Goal: Ask a question: Seek information or help from site administrators or community

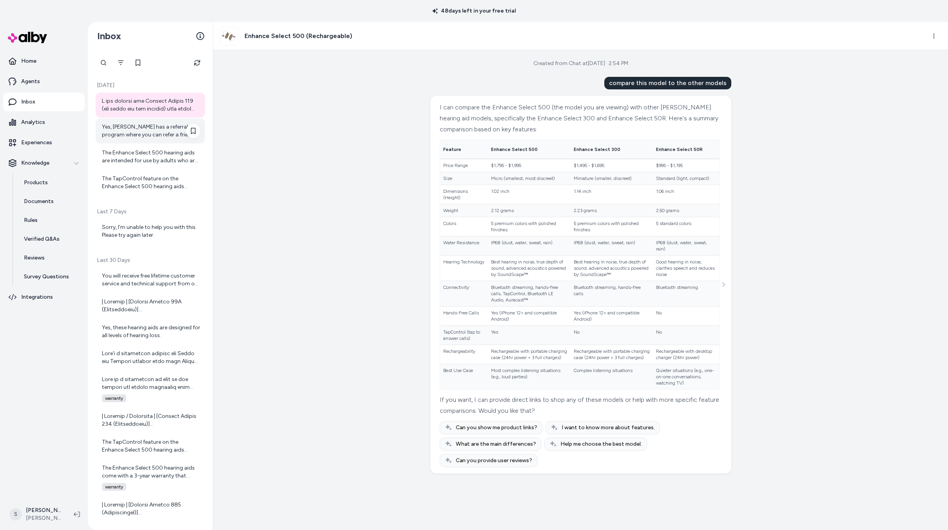
click at [151, 132] on div "Yes, [PERSON_NAME] has a referral program where you can refer a friend and rece…" at bounding box center [151, 131] width 98 height 16
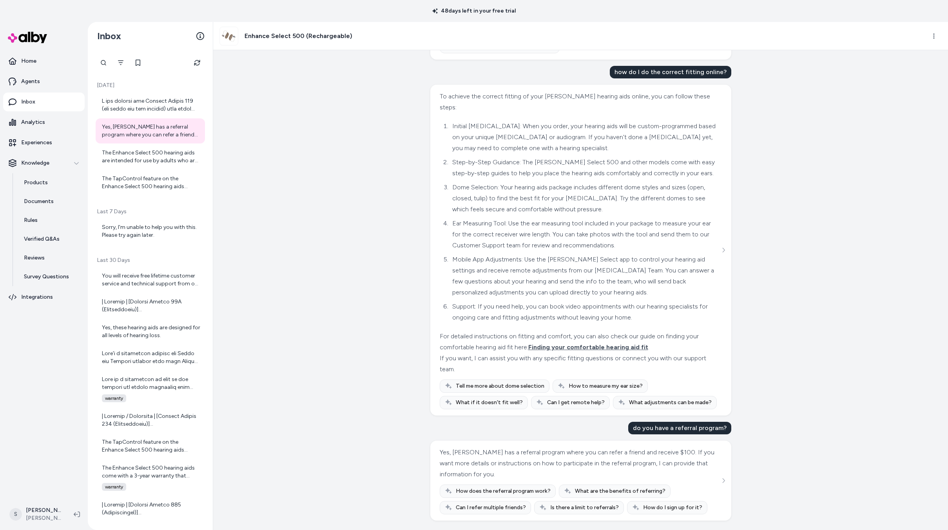
scroll to position [1527, 0]
click at [722, 482] on icon "See more" at bounding box center [723, 480] width 5 height 5
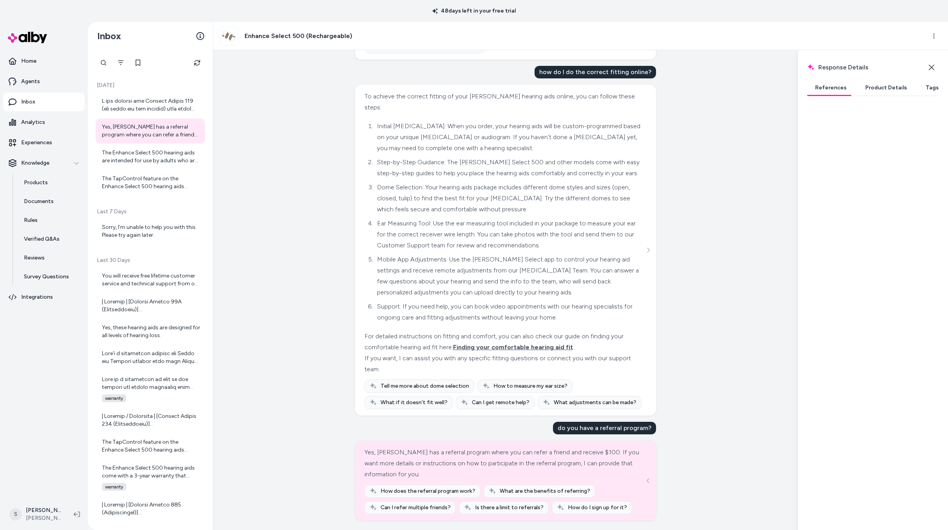
scroll to position [0, 0]
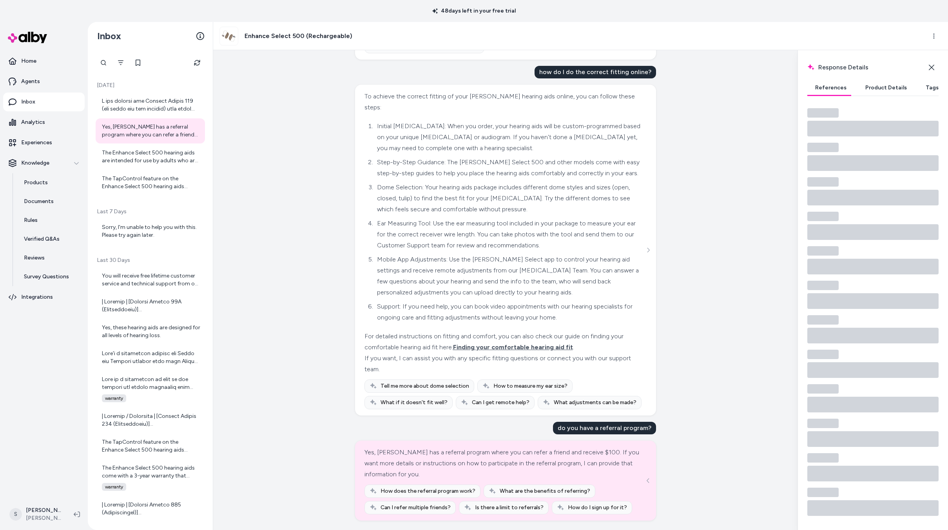
click at [881, 87] on button "Product Details" at bounding box center [886, 88] width 57 height 16
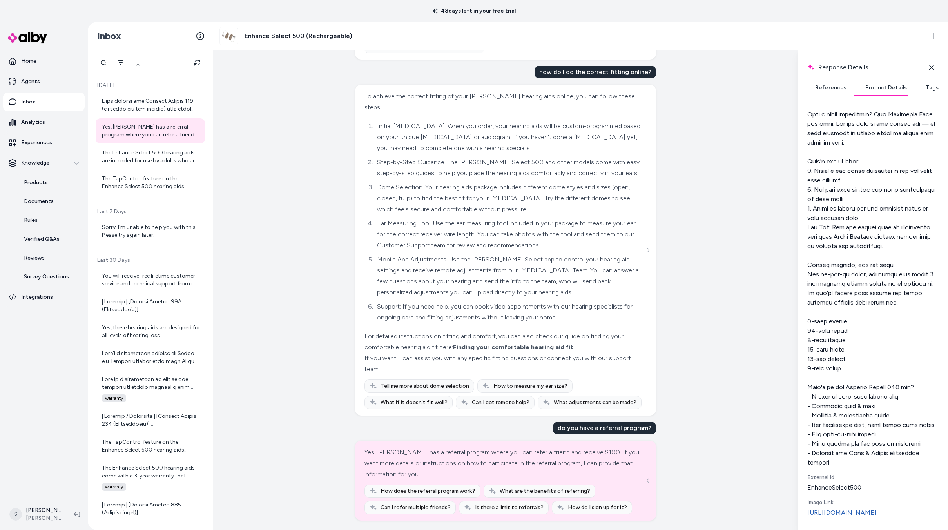
scroll to position [1852, 0]
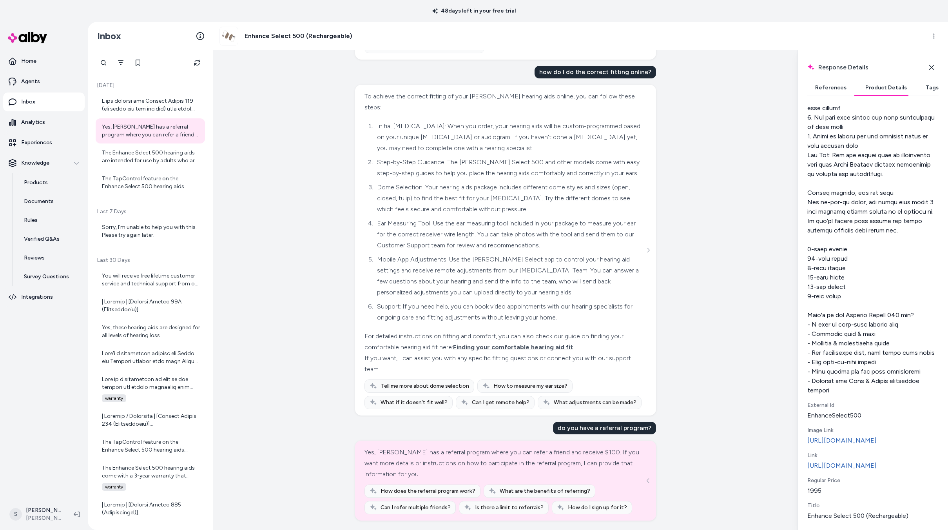
click at [926, 87] on button "Tags" at bounding box center [932, 88] width 29 height 16
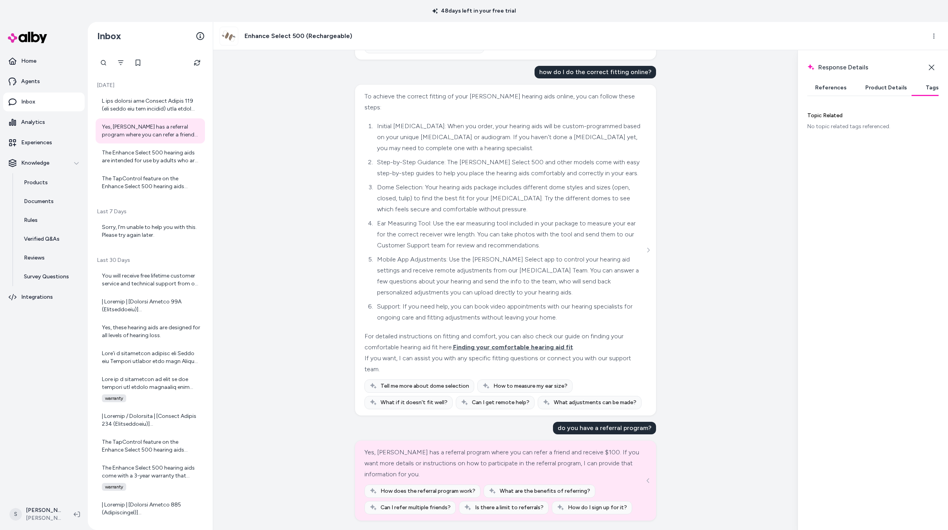
click at [834, 89] on button "References" at bounding box center [830, 88] width 47 height 16
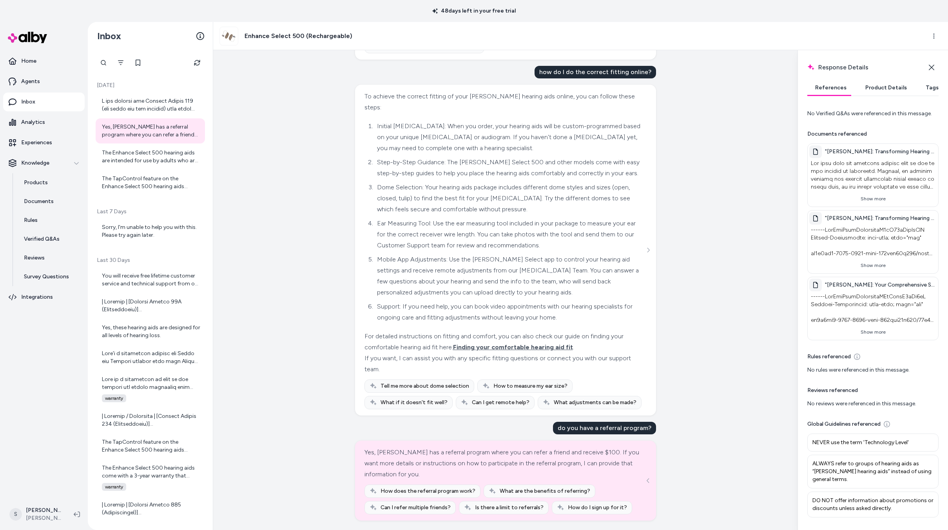
scroll to position [0, 0]
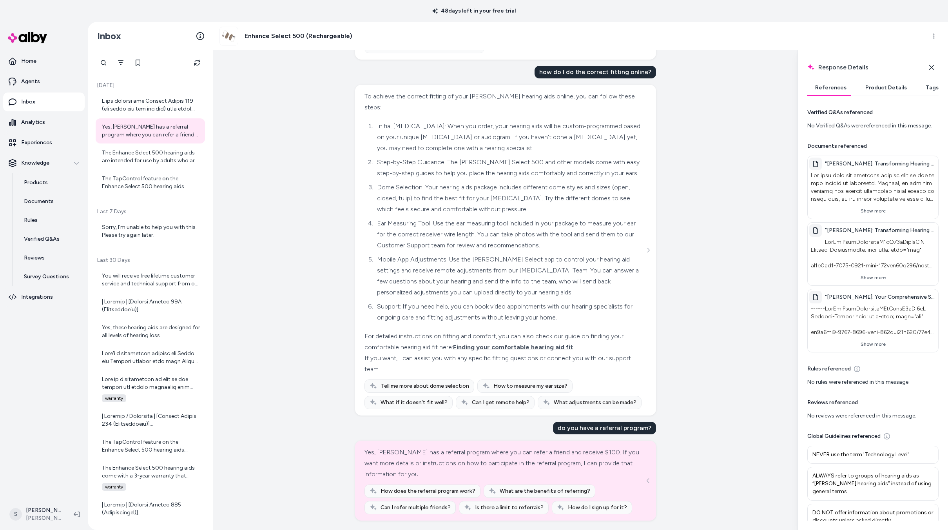
click at [424, 489] on span "How does the referral program work?" at bounding box center [428, 491] width 95 height 8
click at [423, 492] on span "How does the referral program work?" at bounding box center [428, 491] width 95 height 8
